Goal: Information Seeking & Learning: Understand process/instructions

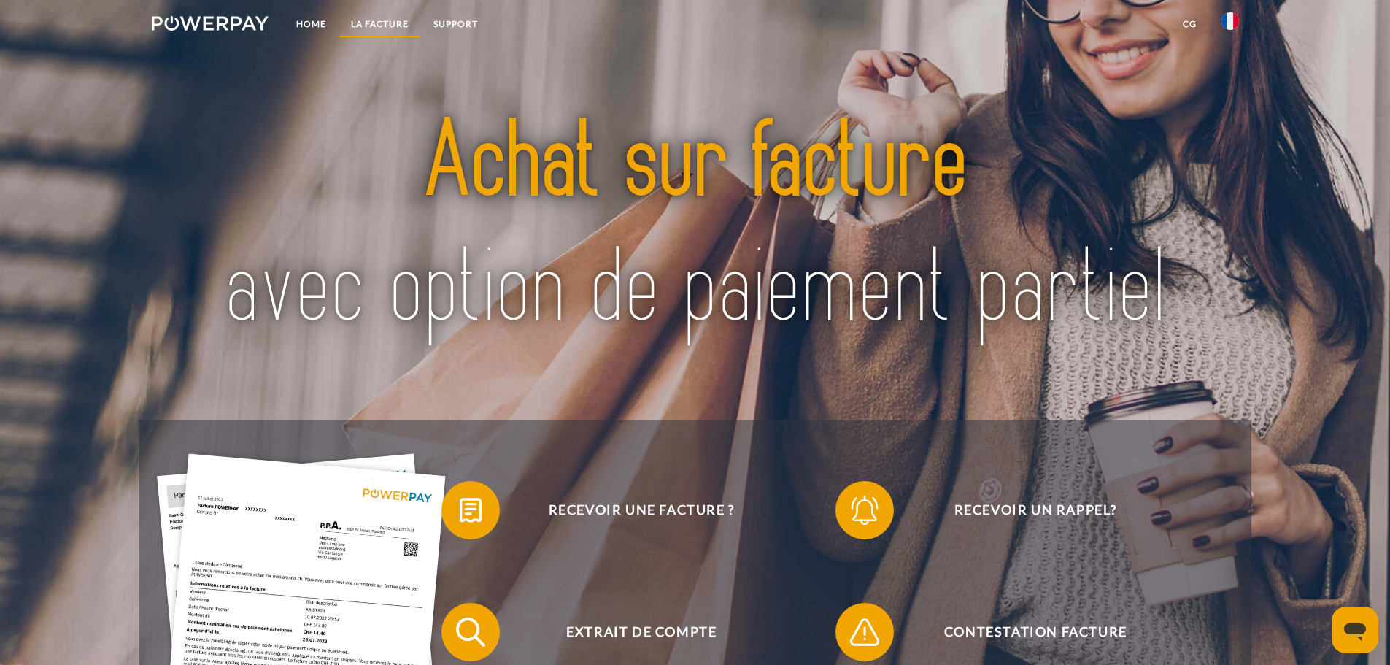
click at [383, 29] on link "LA FACTURE" at bounding box center [380, 24] width 82 height 26
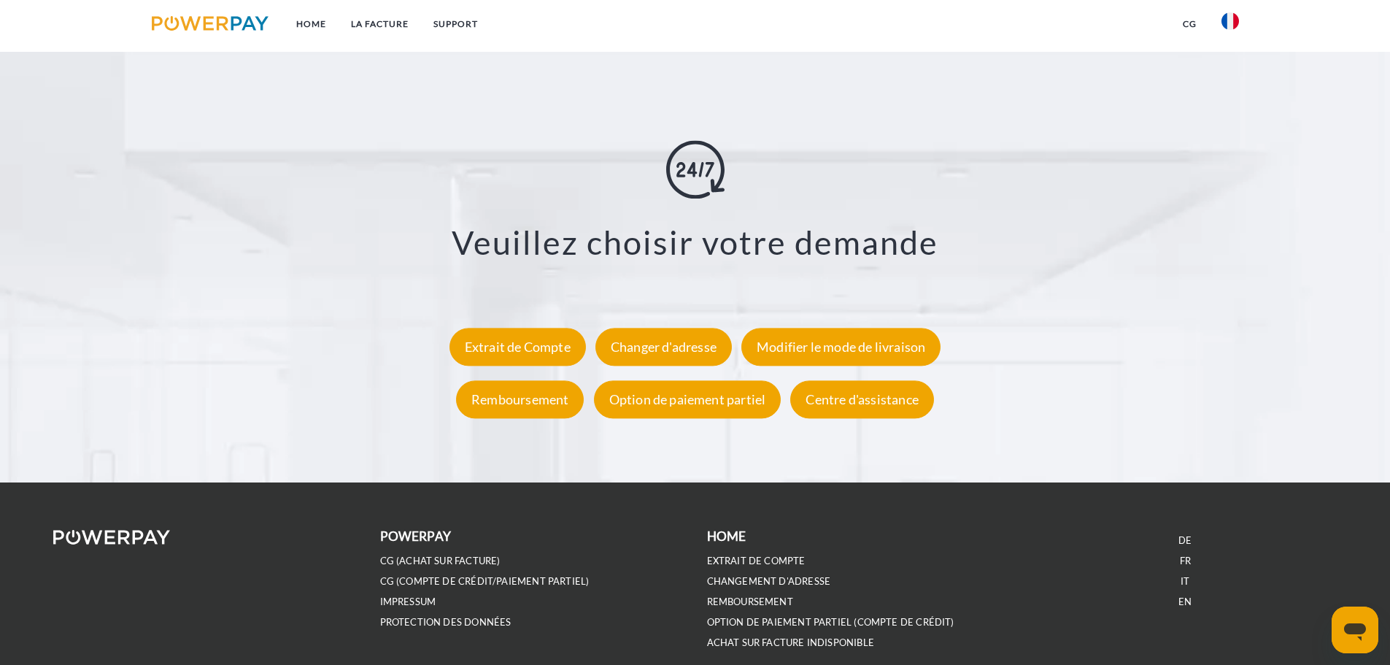
scroll to position [2708, 0]
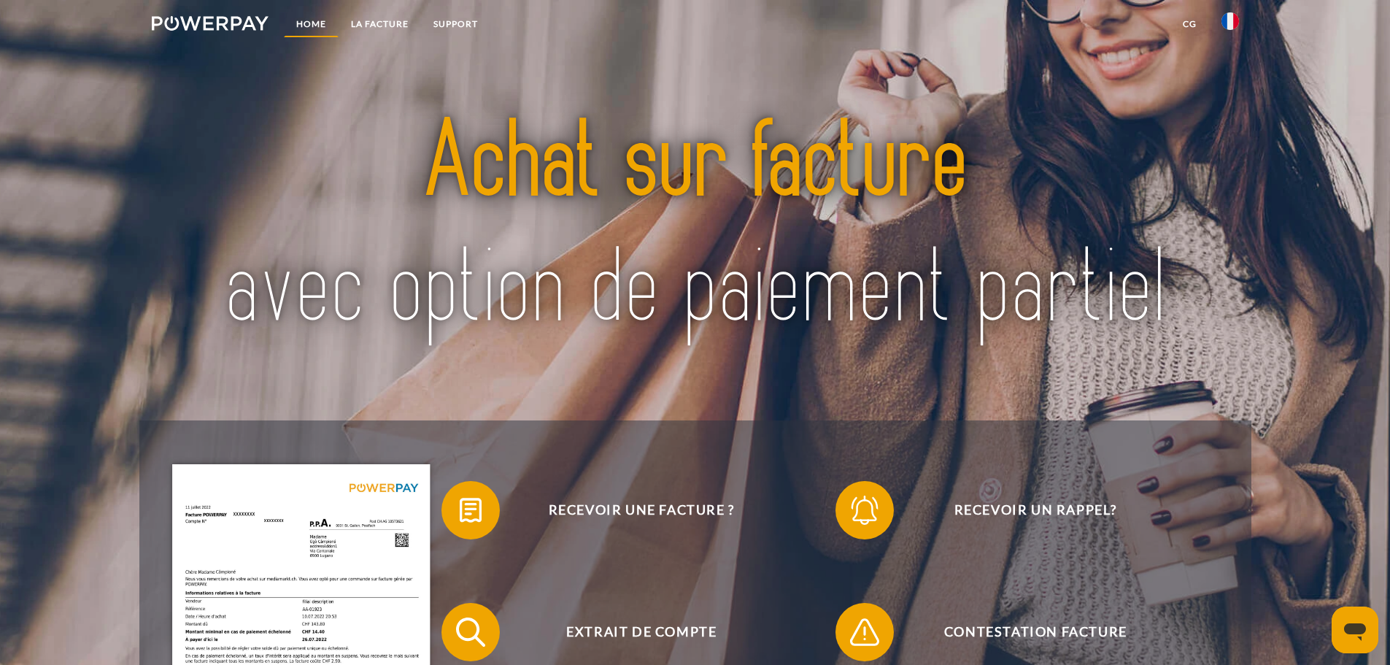
click at [328, 19] on link "Home" at bounding box center [311, 24] width 55 height 26
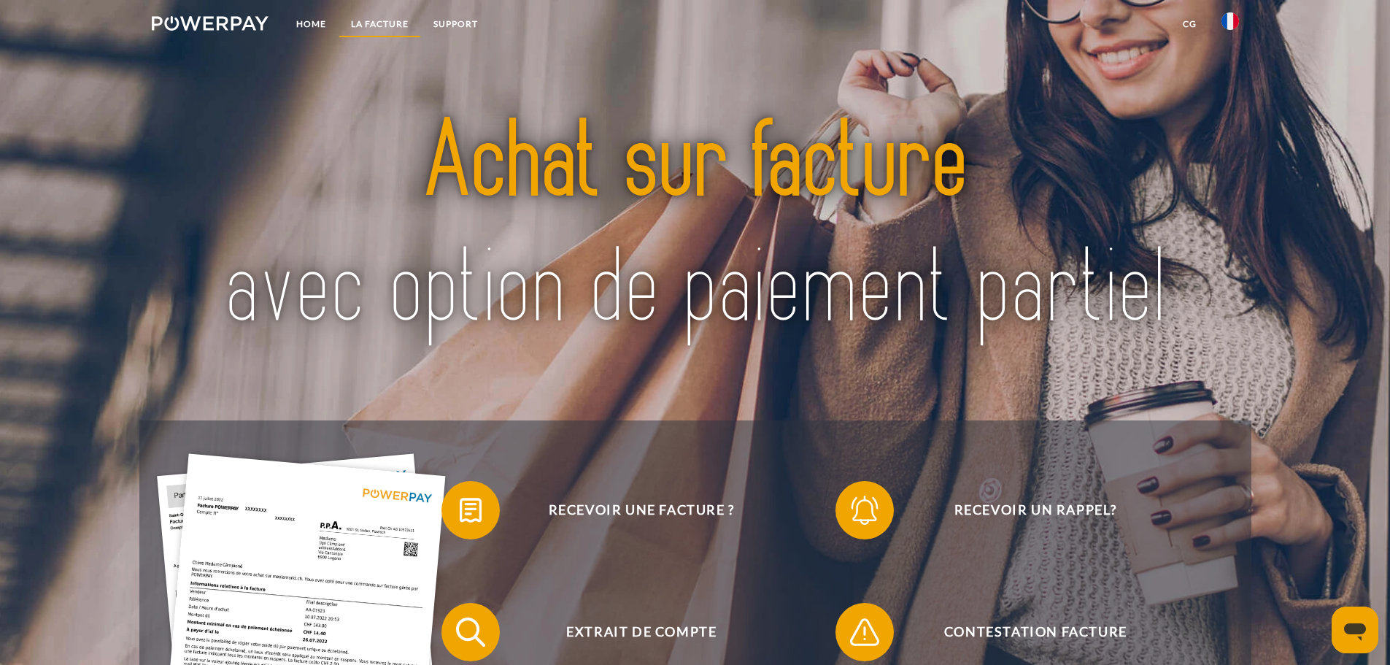
click at [359, 23] on link "LA FACTURE" at bounding box center [380, 24] width 82 height 26
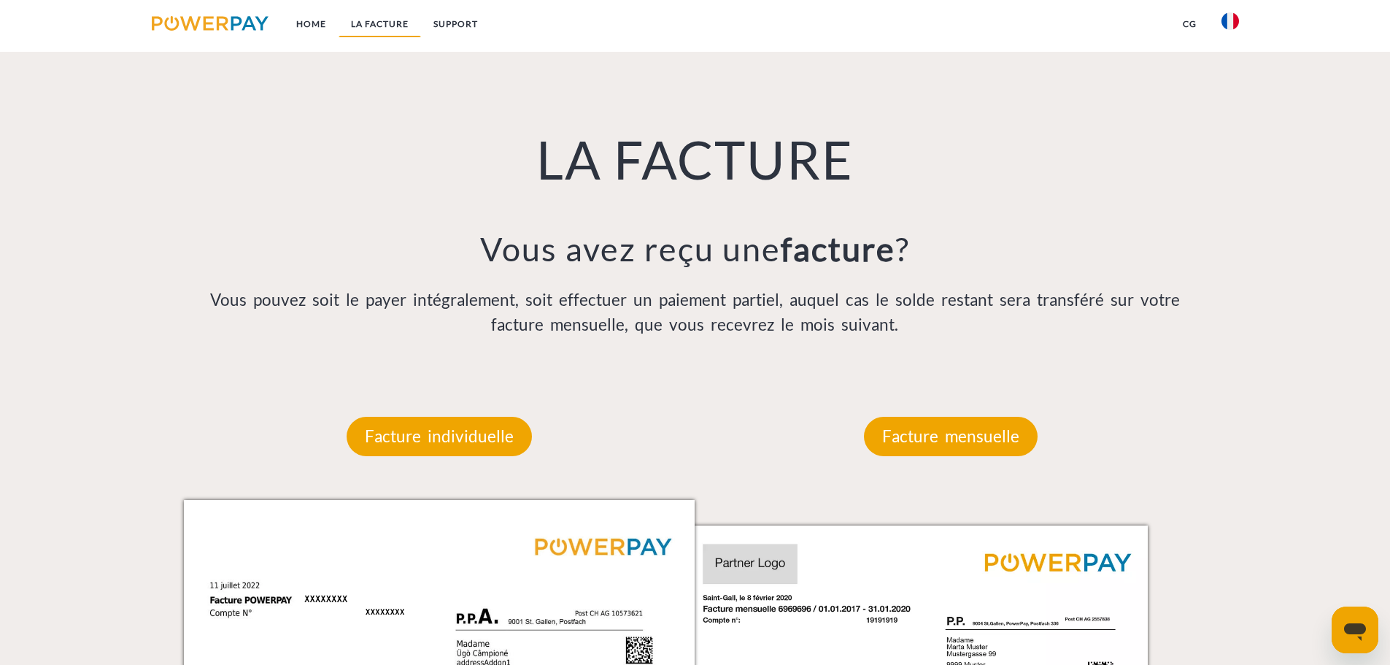
scroll to position [952, 0]
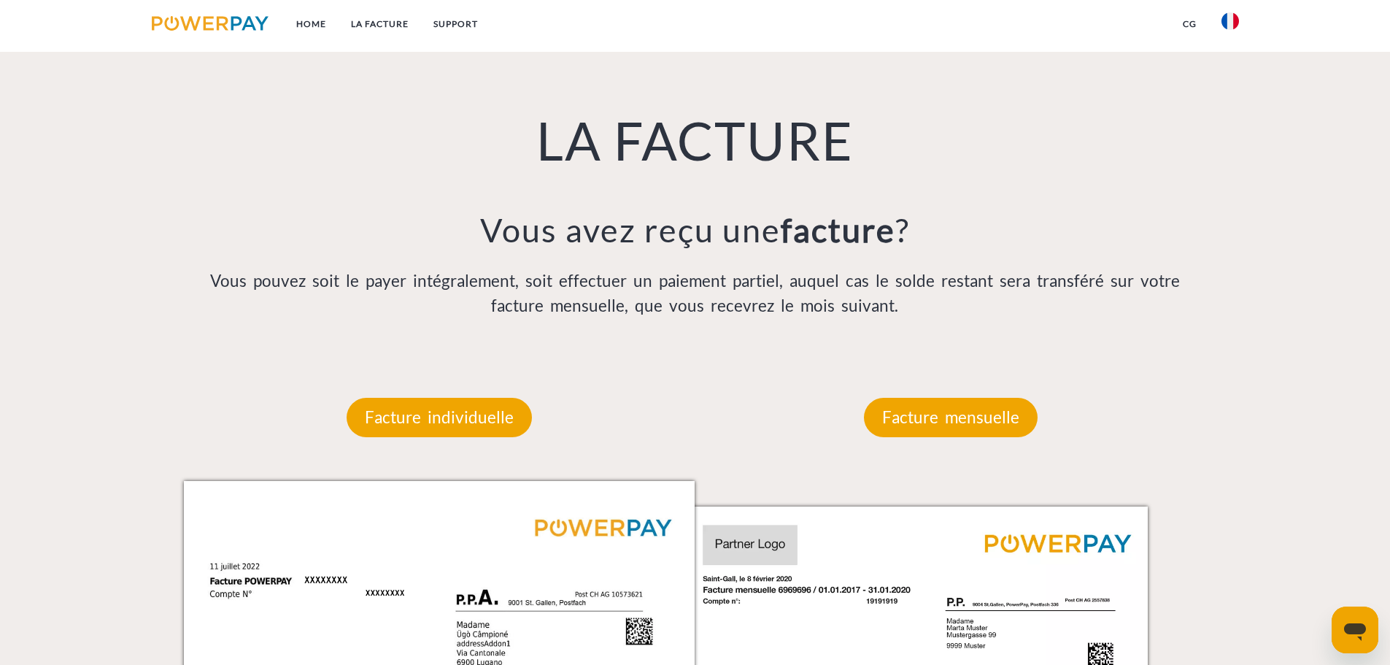
click at [463, 453] on div "Facture individuelle" at bounding box center [439, 417] width 273 height 127
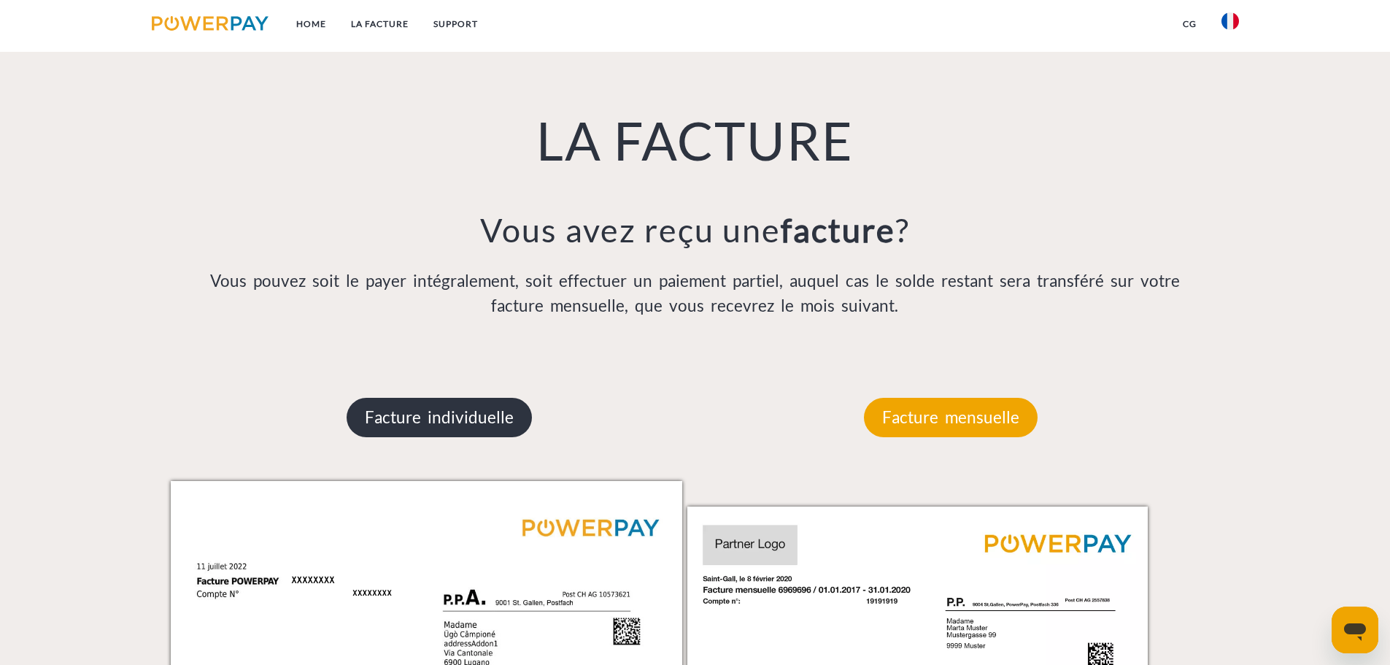
click at [457, 435] on p "Facture individuelle" at bounding box center [439, 417] width 185 height 39
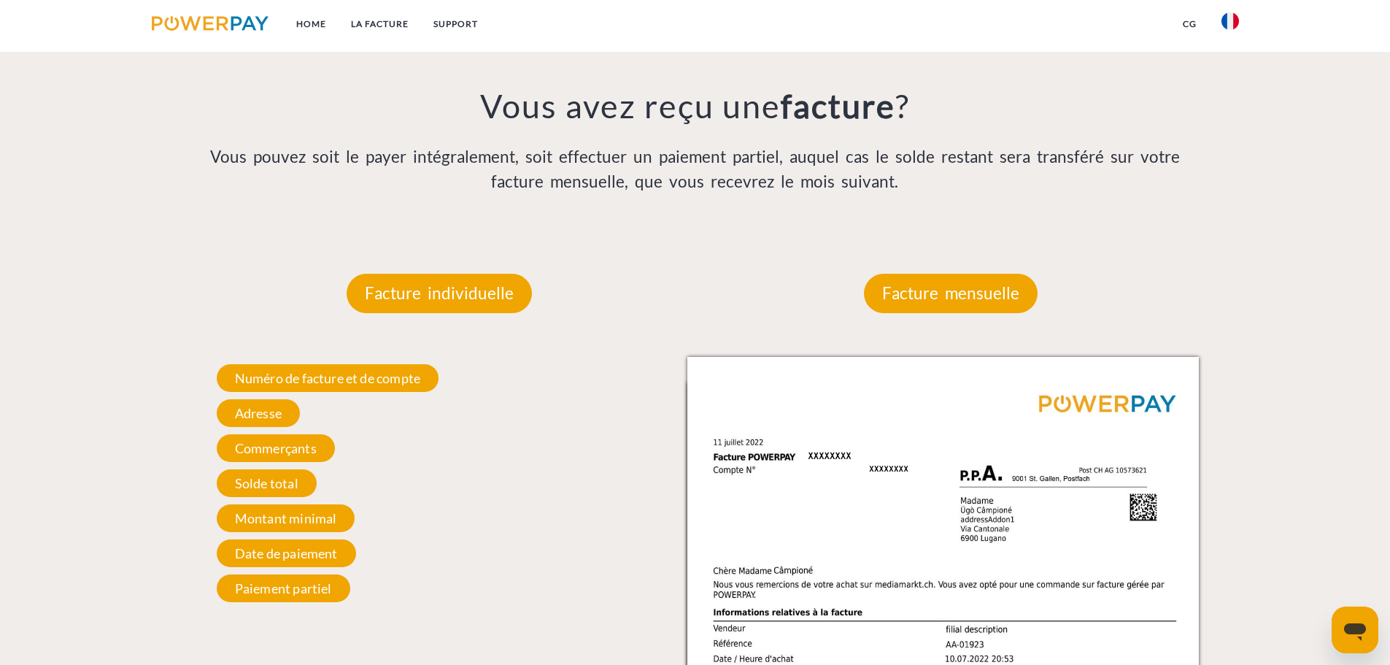
scroll to position [1098, 0]
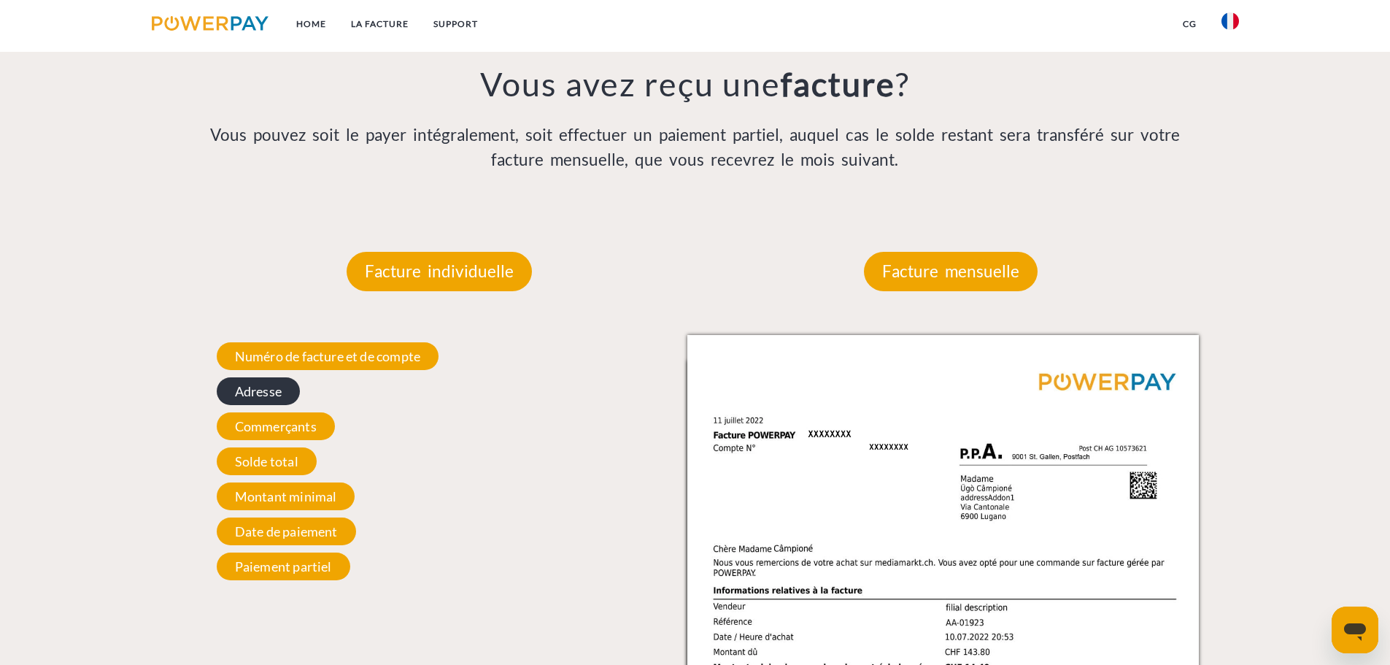
click at [242, 388] on span "Adresse" at bounding box center [258, 391] width 83 height 28
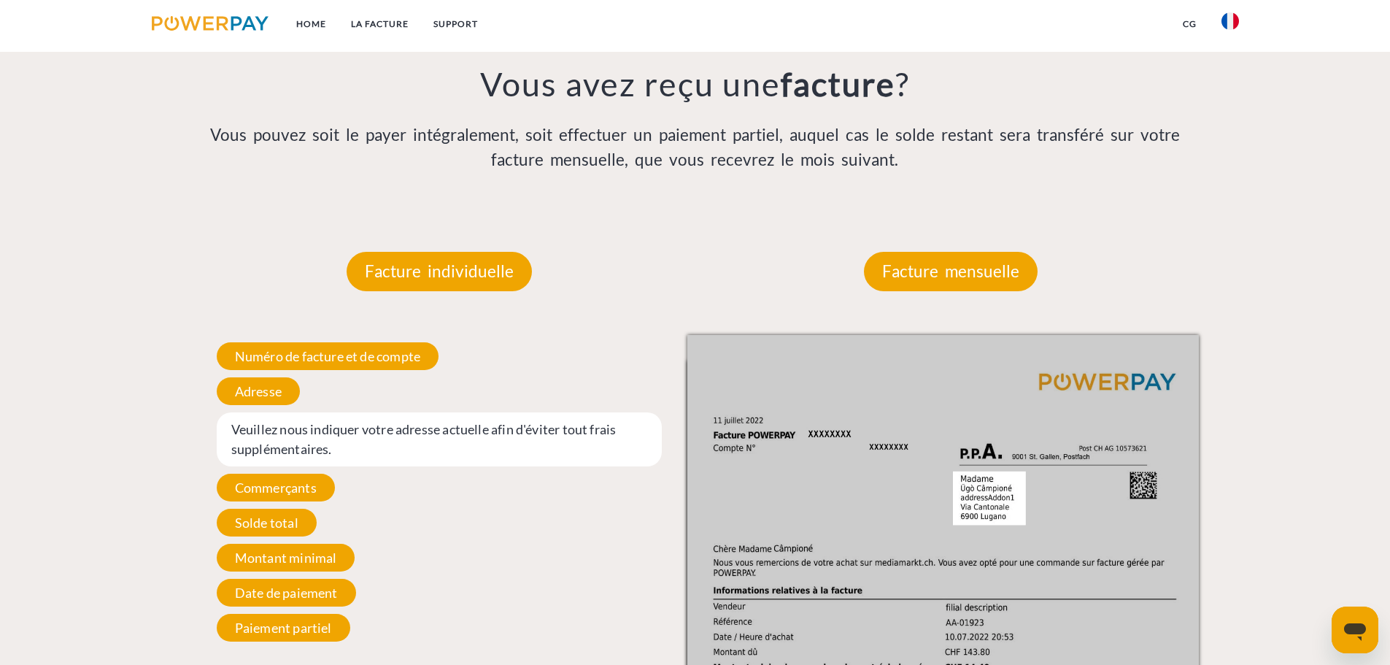
click at [258, 421] on span "Veuillez nous indiquer votre adresse actuelle afin d'éviter tout frais suppléme…" at bounding box center [440, 439] width 446 height 54
click at [264, 439] on span "Veuillez nous indiquer votre adresse actuelle afin d'éviter tout frais suppléme…" at bounding box center [440, 439] width 446 height 54
click at [265, 439] on span "Veuillez nous indiquer votre adresse actuelle afin d'éviter tout frais suppléme…" at bounding box center [440, 439] width 446 height 54
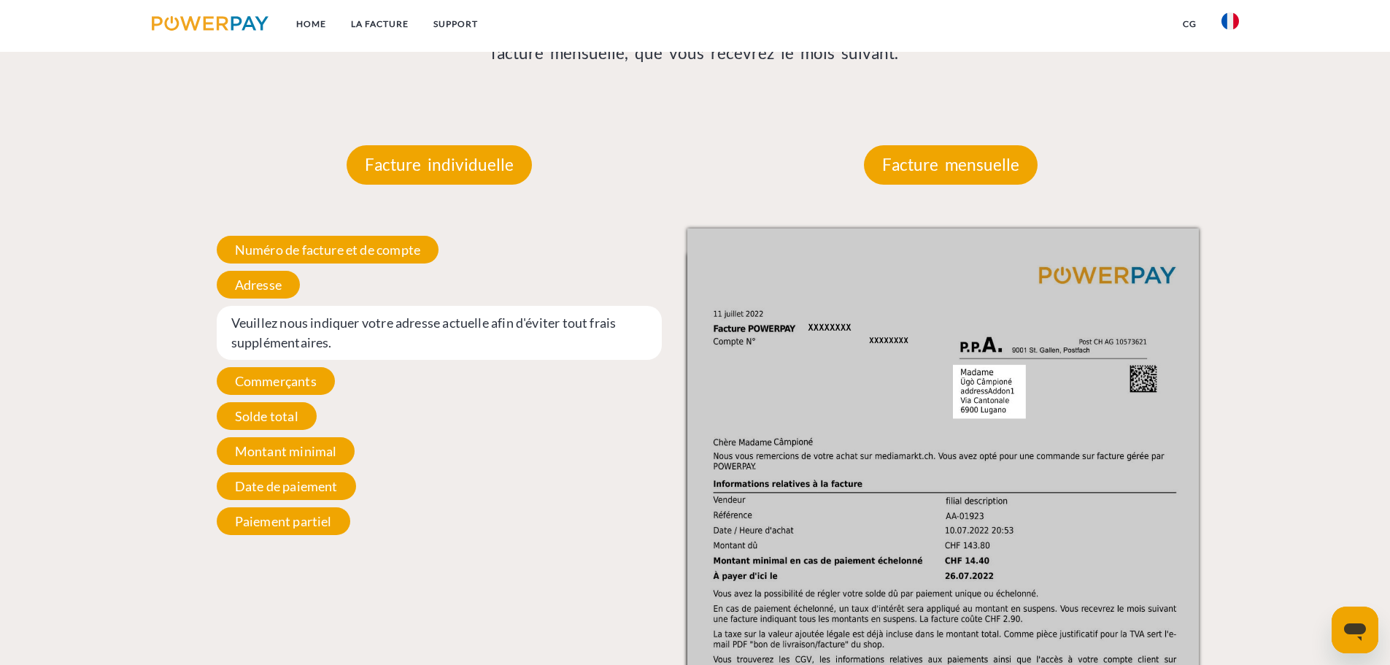
scroll to position [1025, 0]
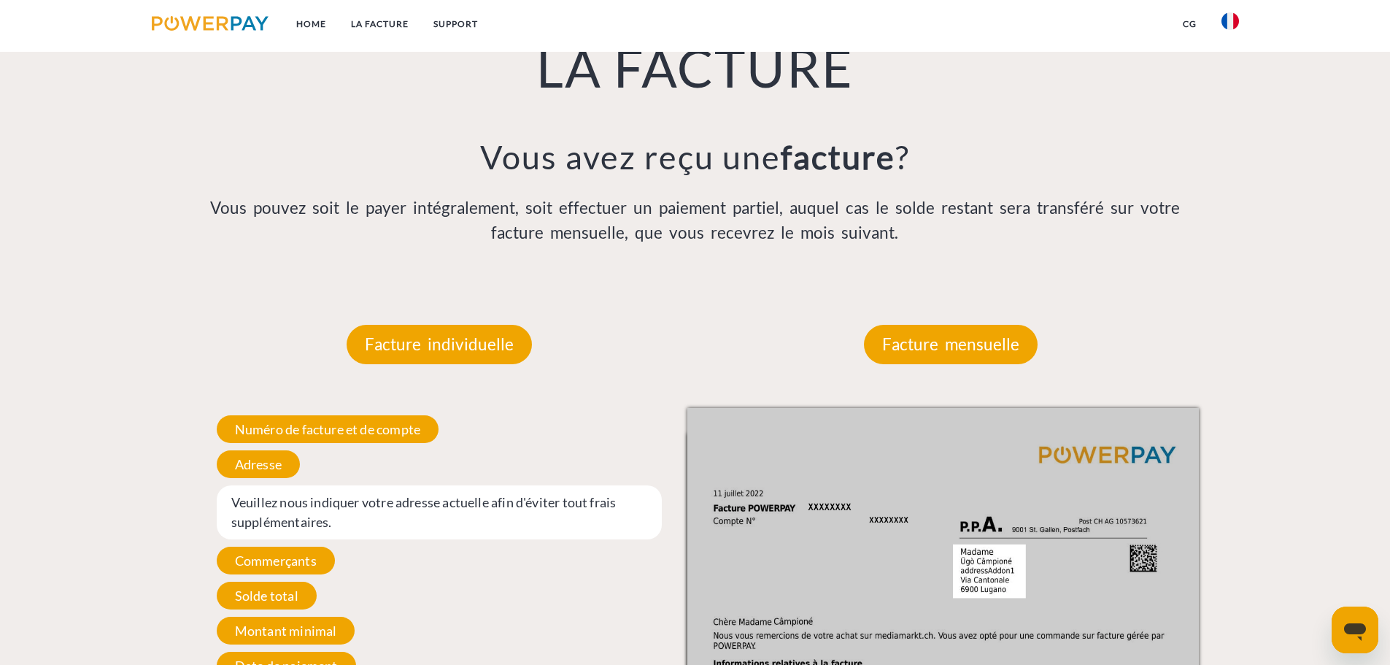
click at [266, 544] on div "Numéro de facture et de compte Numéro de facture et de compte. Lors d’une prise…" at bounding box center [440, 565] width 512 height 314
click at [258, 526] on span "Veuillez nous indiquer votre adresse actuelle afin d'éviter tout frais suppléme…" at bounding box center [440, 512] width 446 height 54
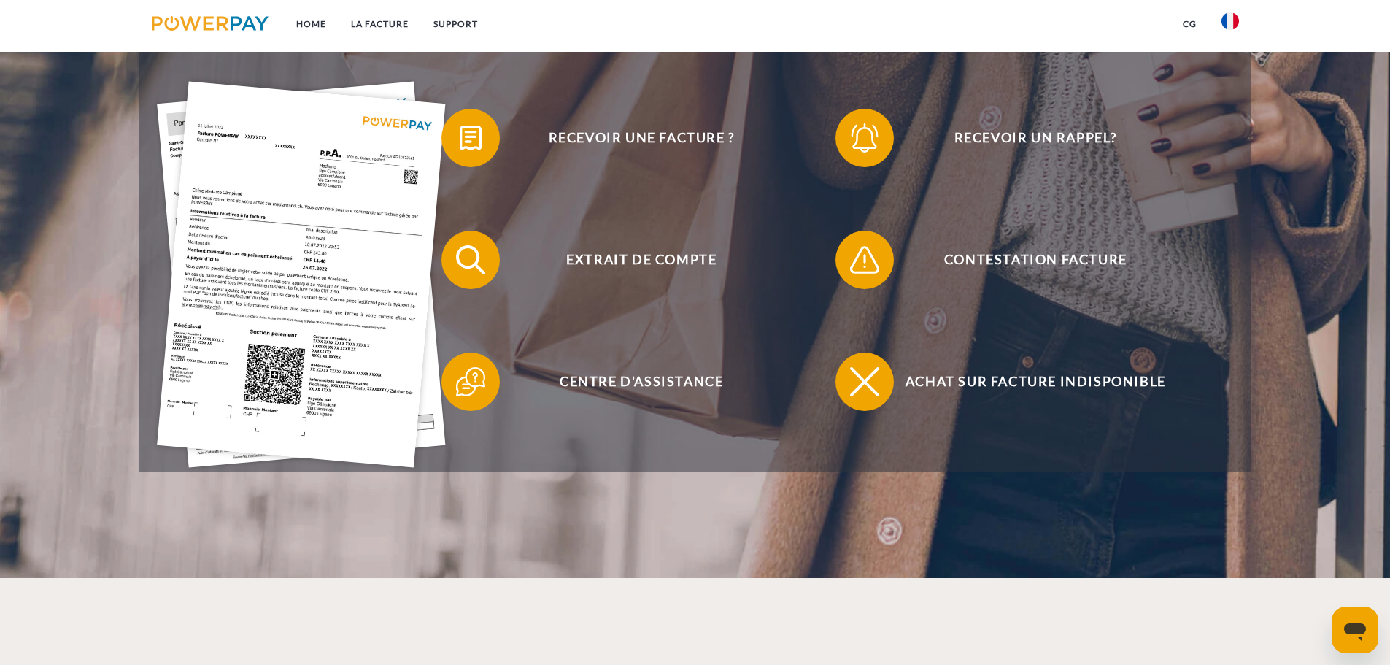
scroll to position [0, 0]
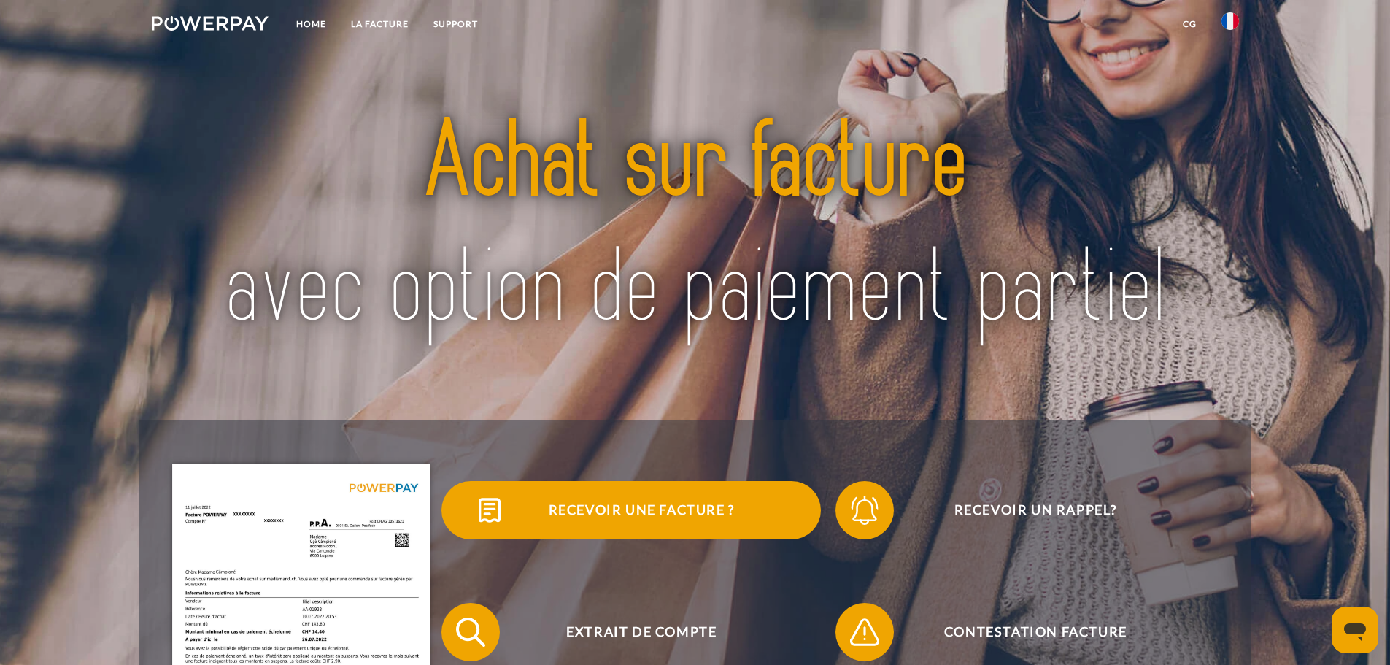
click at [527, 504] on span "Recevoir une facture ?" at bounding box center [642, 510] width 358 height 58
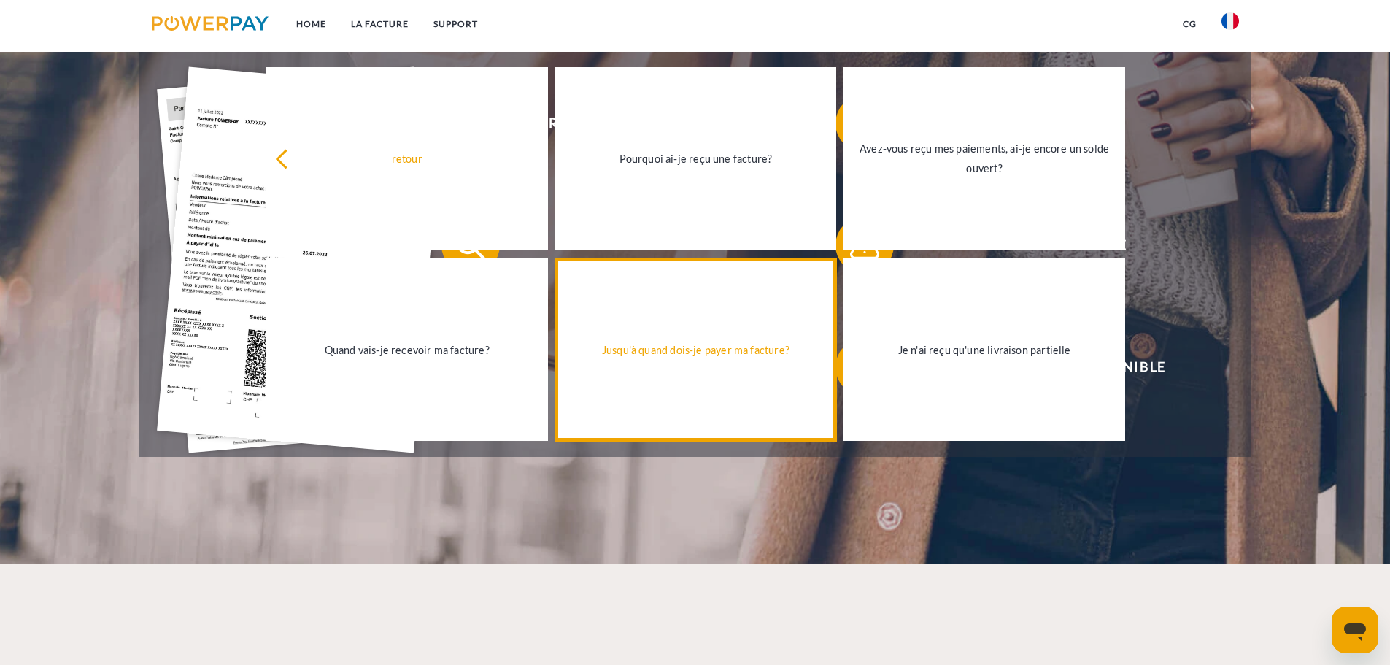
scroll to position [438, 0]
